Goal: Task Accomplishment & Management: Manage account settings

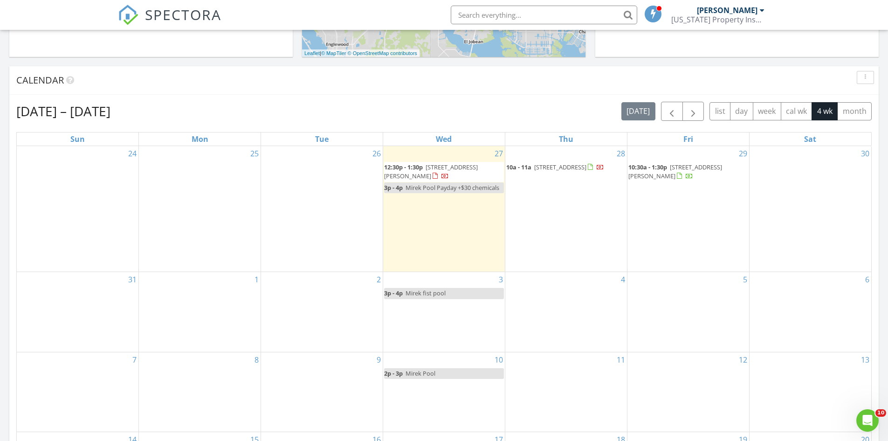
click at [414, 168] on span "12:30p - 1:30p" at bounding box center [403, 167] width 39 height 8
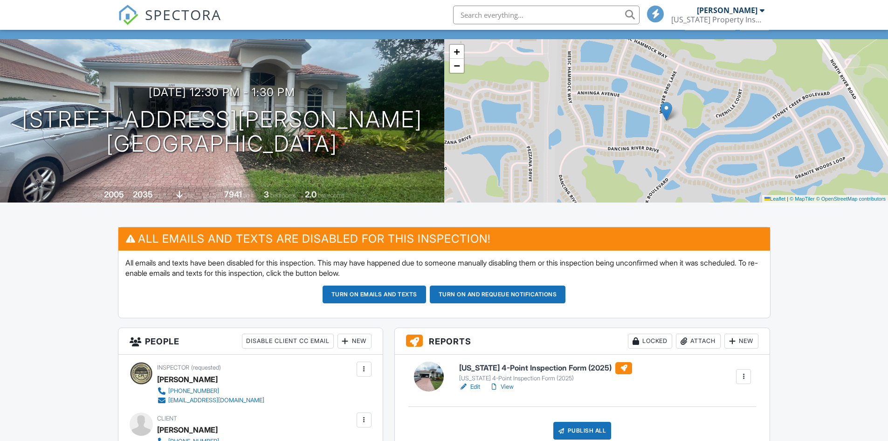
scroll to position [186, 0]
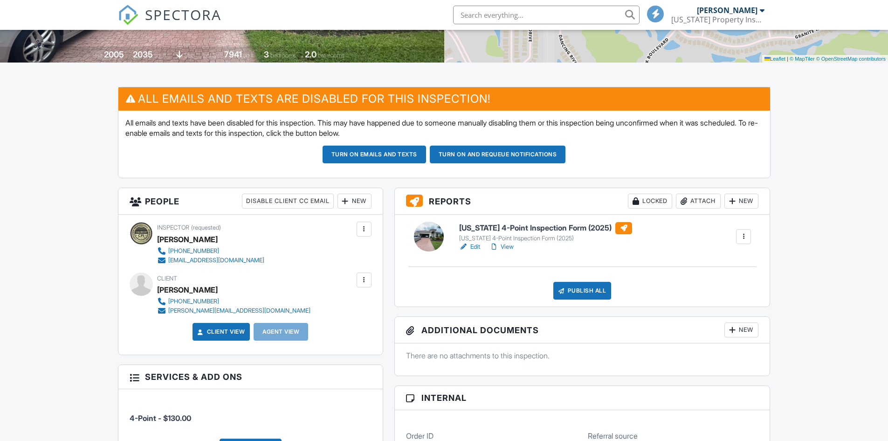
click at [473, 246] on link "Edit" at bounding box center [469, 246] width 21 height 9
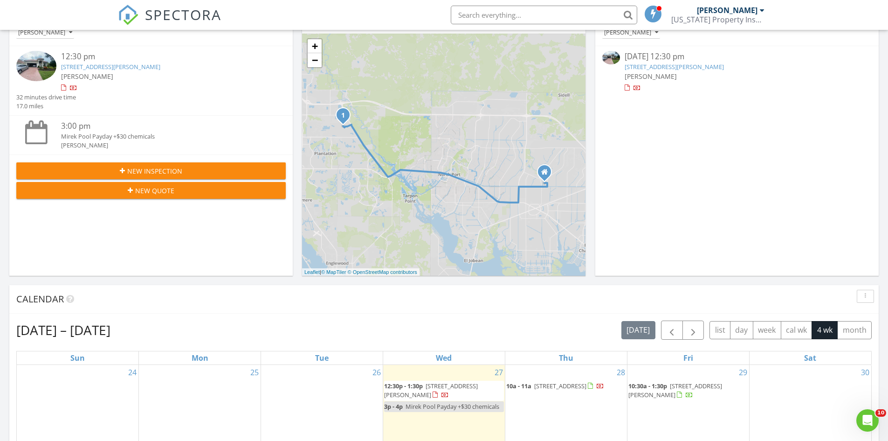
scroll to position [233, 0]
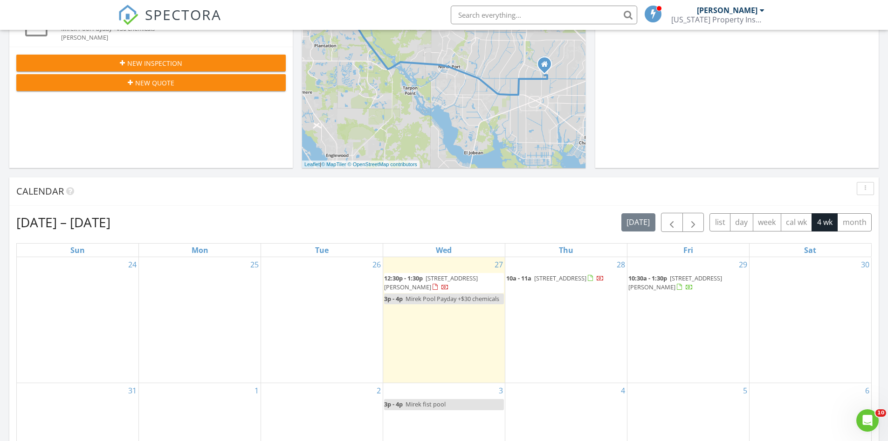
click at [450, 277] on span "2205 Weaver Bird Ln, Venice 34292" at bounding box center [431, 282] width 94 height 17
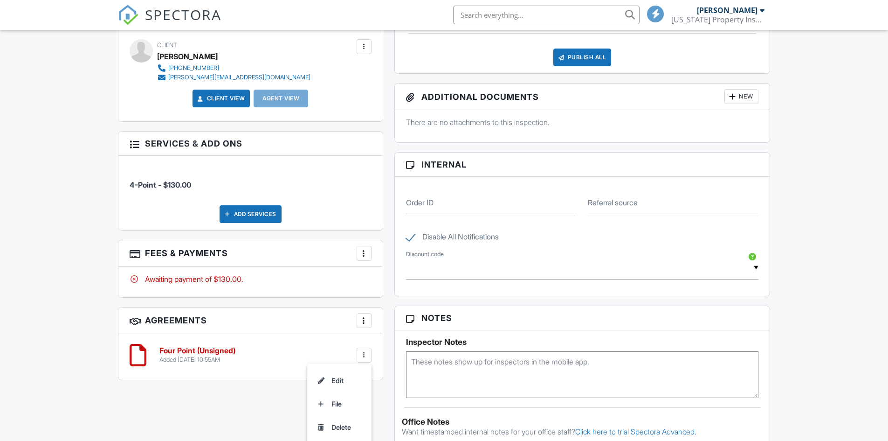
click at [327, 432] on li "Delete" at bounding box center [339, 426] width 53 height 23
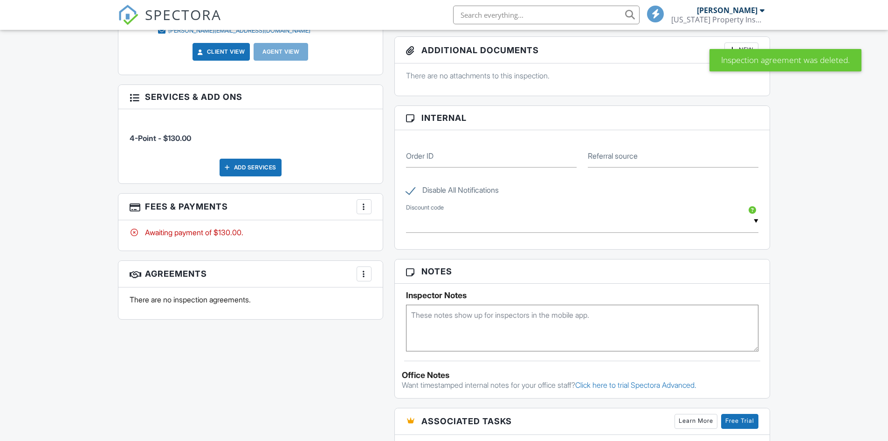
scroll to position [280, 0]
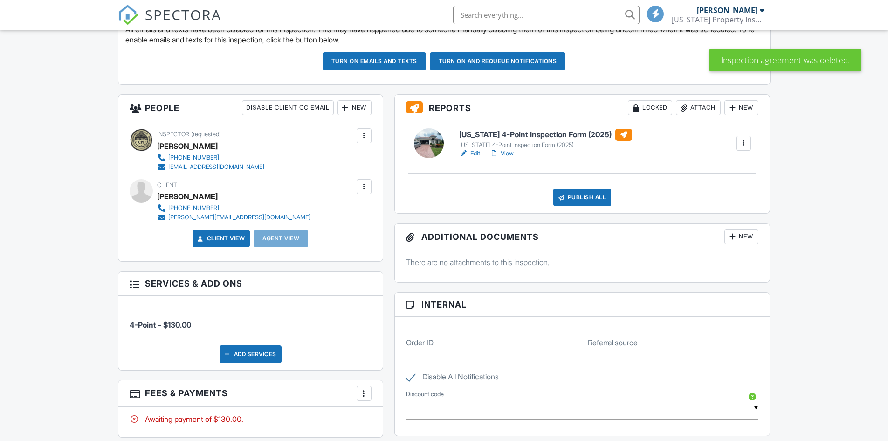
click at [475, 152] on link "Edit" at bounding box center [469, 153] width 21 height 9
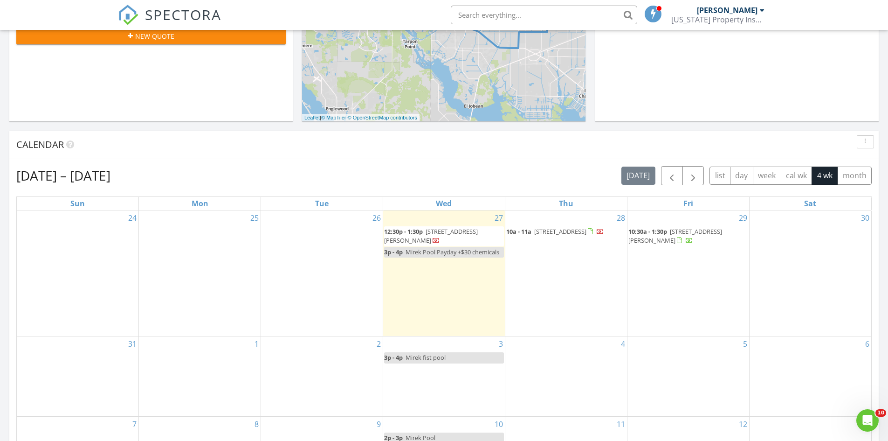
click at [437, 231] on span "2205 Weaver Bird Ln, Venice 34292" at bounding box center [431, 235] width 94 height 17
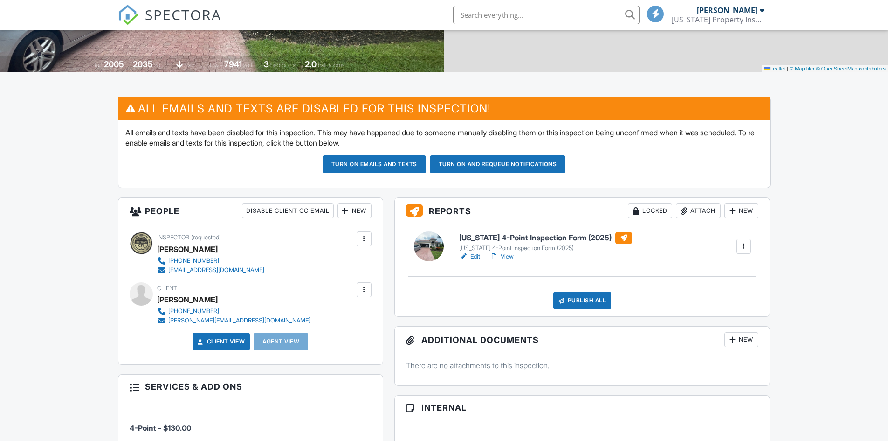
scroll to position [280, 0]
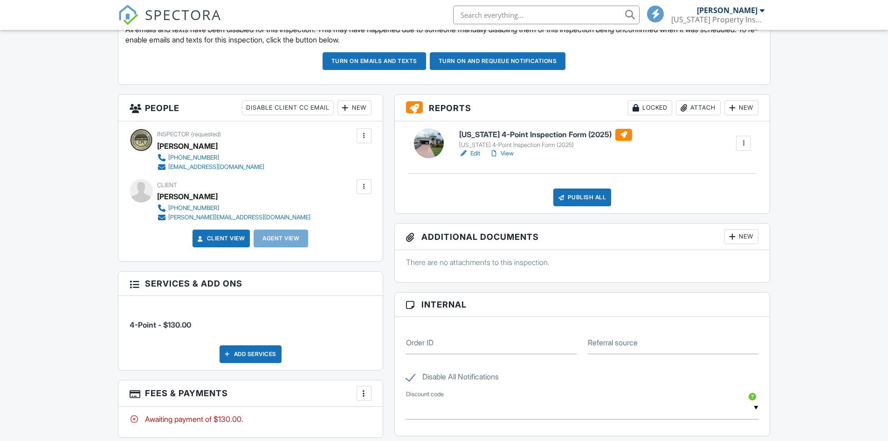
click at [503, 150] on link "View" at bounding box center [501, 153] width 24 height 9
click at [604, 197] on div "Publish All" at bounding box center [582, 197] width 58 height 18
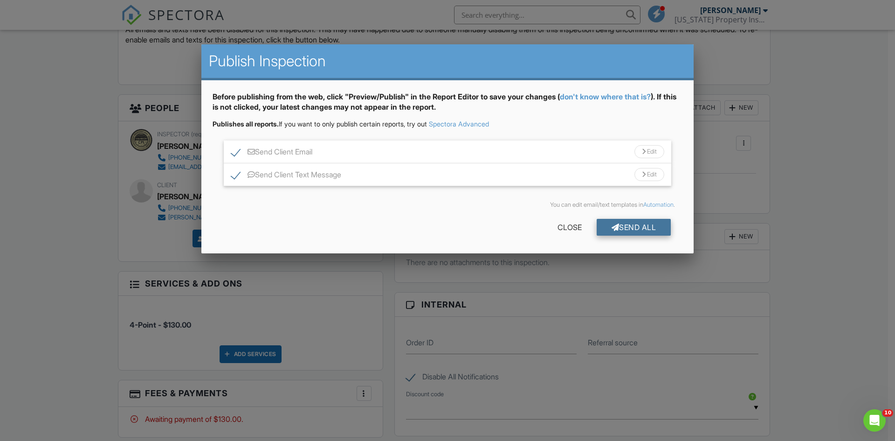
click at [617, 227] on div "Send All" at bounding box center [634, 227] width 75 height 17
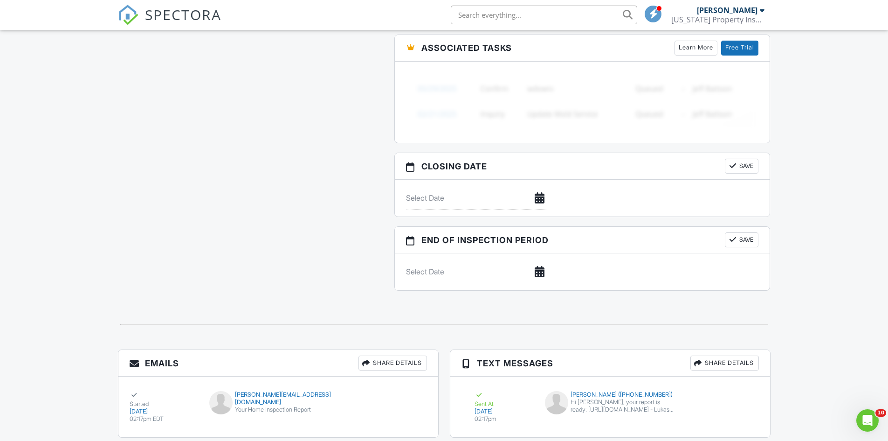
scroll to position [869, 0]
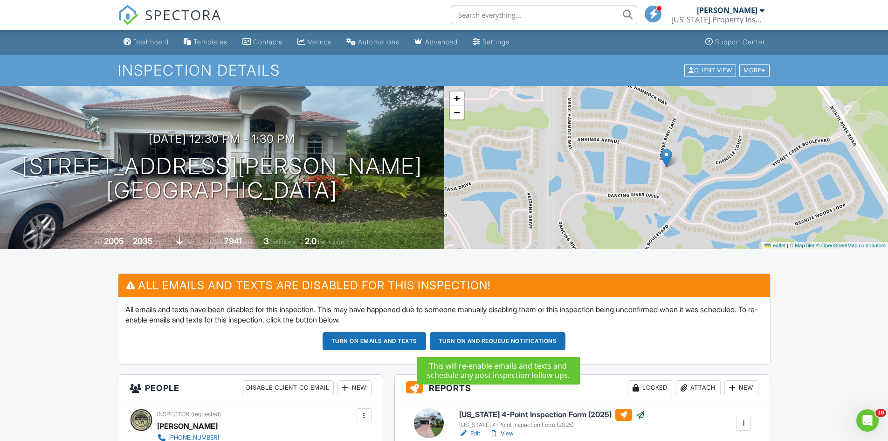
click at [439, 339] on button "Turn on and Requeue Notifications" at bounding box center [498, 341] width 136 height 18
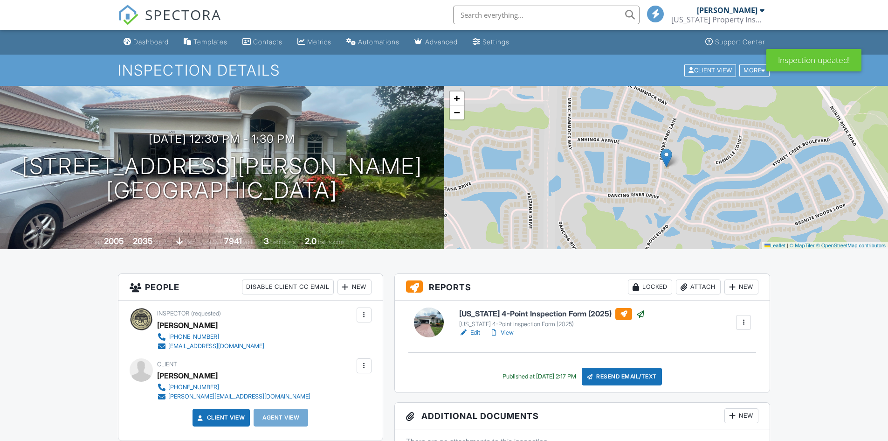
click at [165, 62] on h1 "Inspection Details" at bounding box center [444, 70] width 653 height 16
click at [163, 44] on div "Dashboard" at bounding box center [150, 42] width 35 height 8
